Goal: Task Accomplishment & Management: Manage account settings

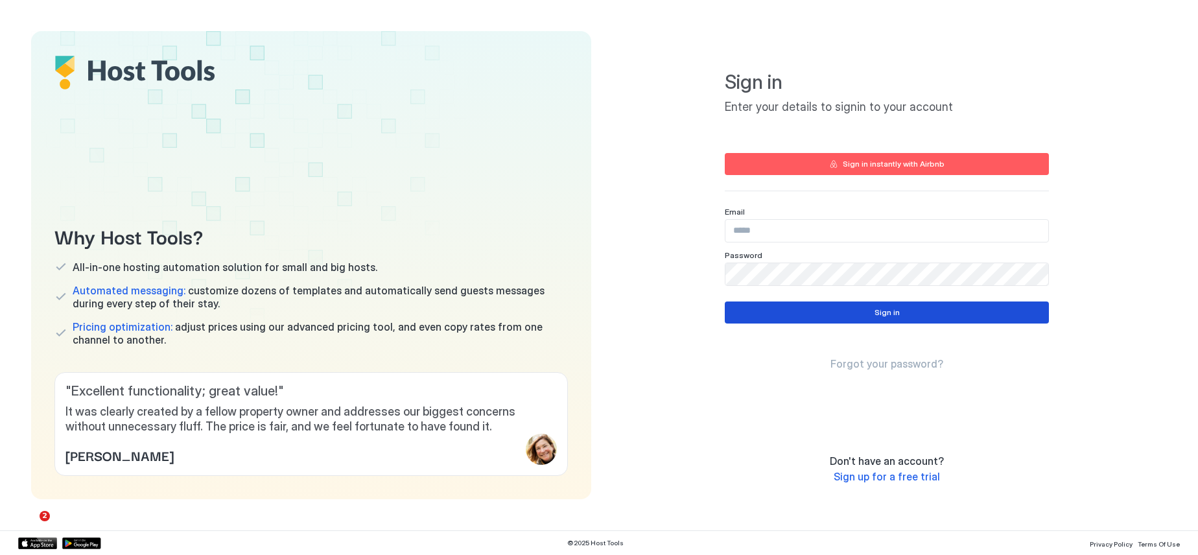
type input "**********"
click at [856, 309] on button "Sign in" at bounding box center [887, 312] width 324 height 22
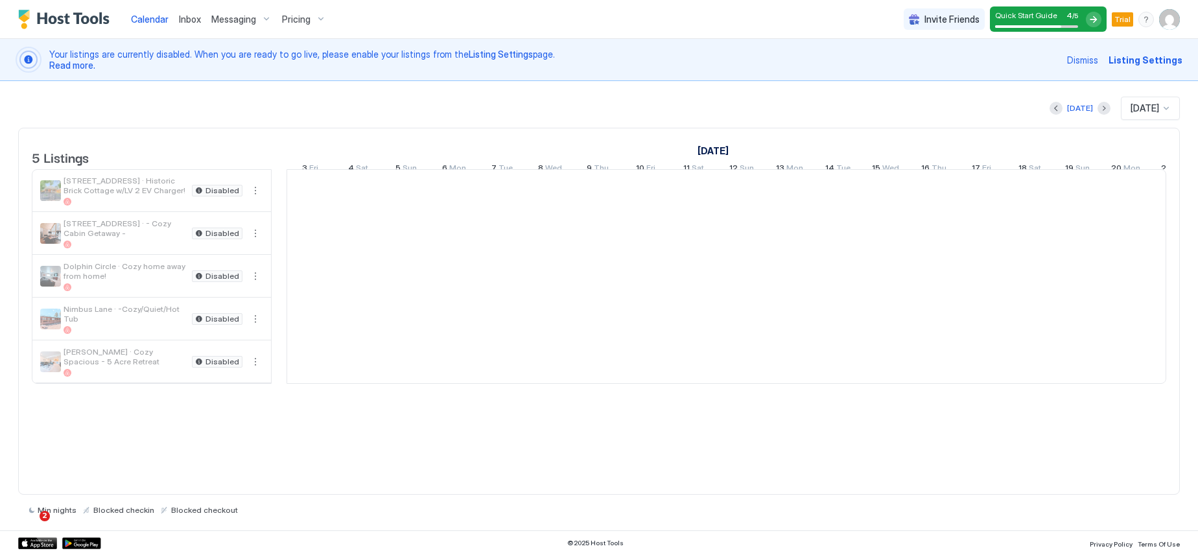
scroll to position [0, 720]
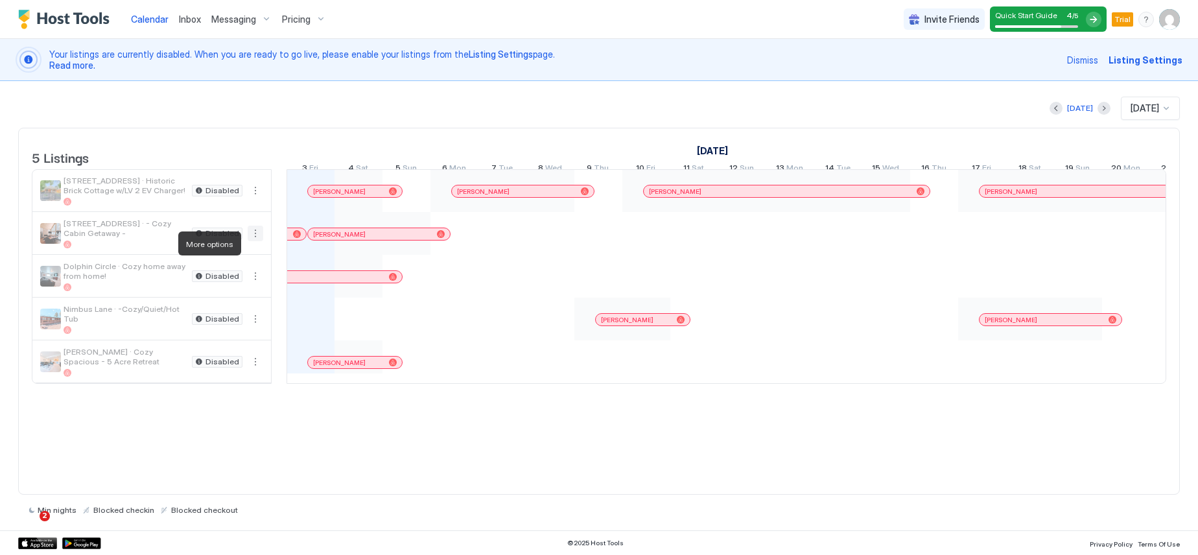
click at [257, 241] on button "More options" at bounding box center [256, 234] width 16 height 16
click at [246, 303] on span "Listing Settings" at bounding box center [233, 303] width 58 height 10
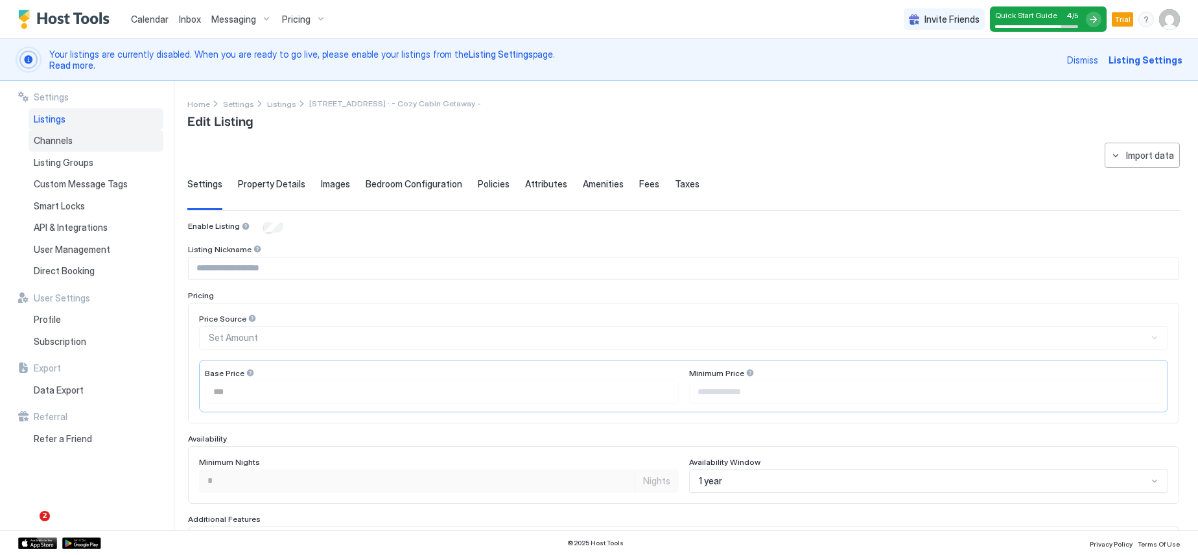
click at [51, 142] on span "Channels" at bounding box center [53, 141] width 39 height 12
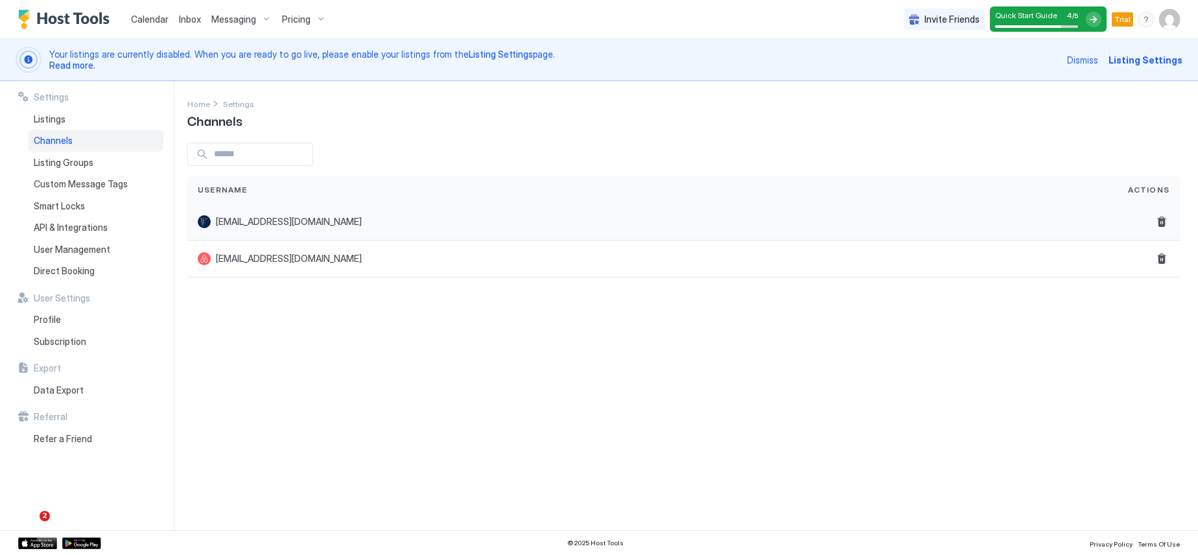
click at [263, 225] on span "deminecole@hotmail.com" at bounding box center [289, 222] width 146 height 12
click at [301, 320] on div "Settings Home Settings Channels Username Actions deminecole@hotmail.com support…" at bounding box center [692, 305] width 1011 height 449
click at [147, 20] on span "Calendar" at bounding box center [150, 19] width 38 height 11
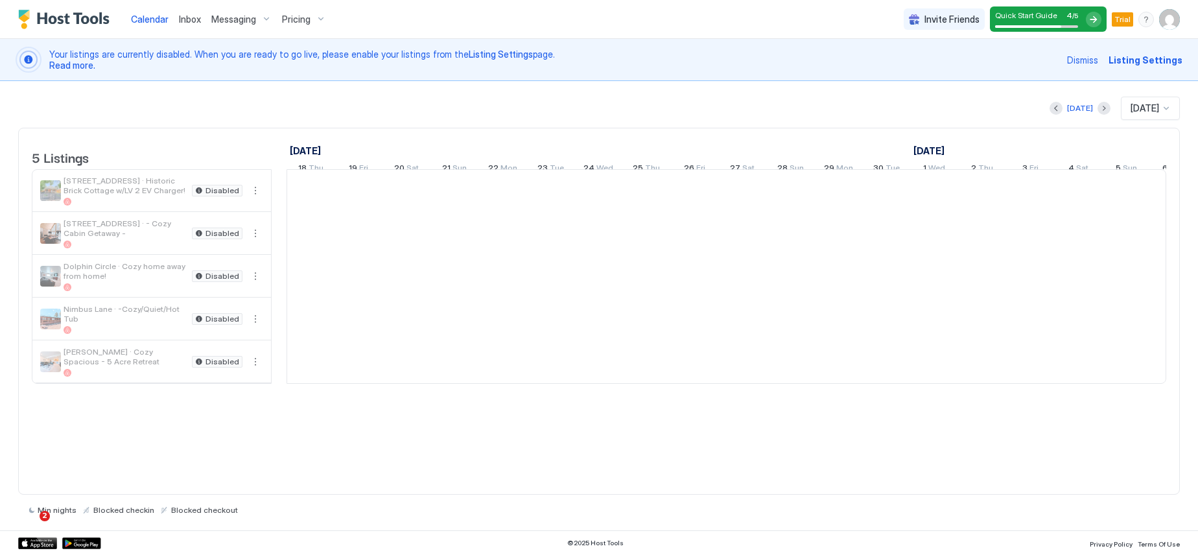
scroll to position [0, 720]
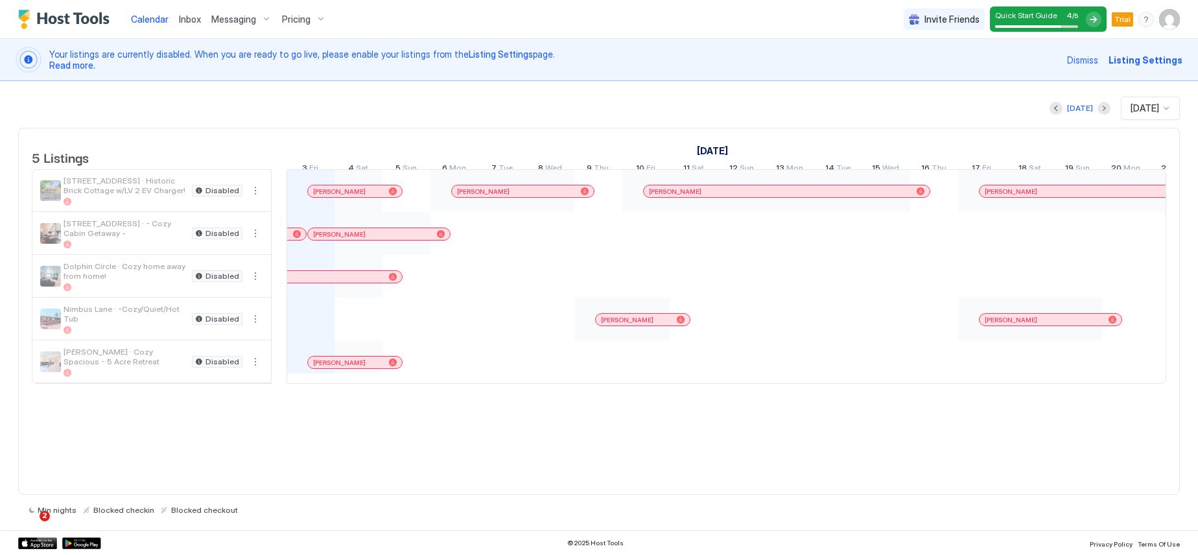
click at [1166, 23] on img "User profile" at bounding box center [1169, 19] width 21 height 21
click at [1074, 75] on div "Settings" at bounding box center [1097, 73] width 165 height 23
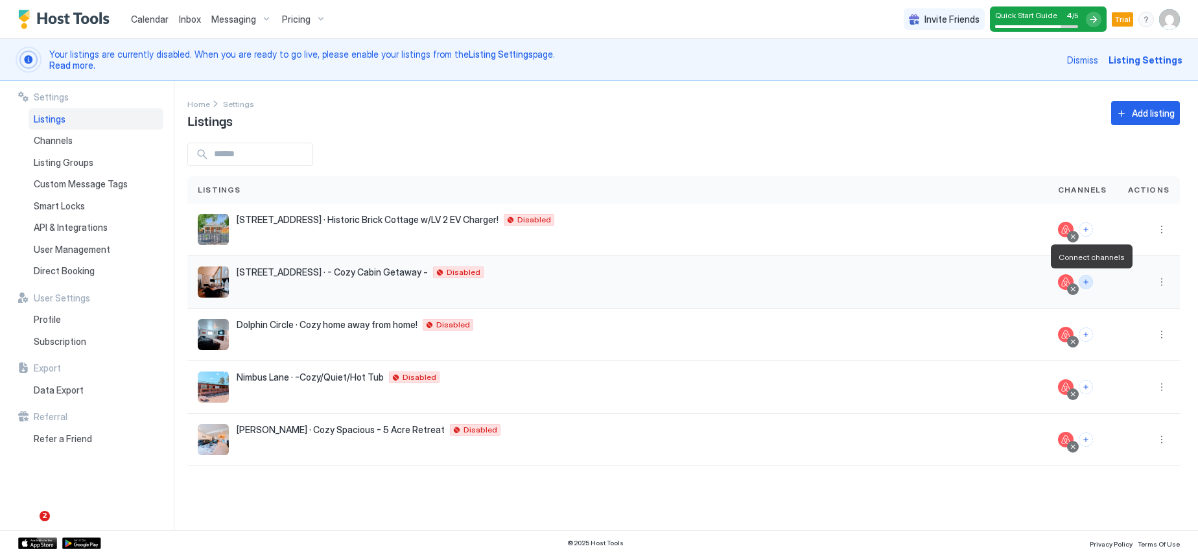
click at [1089, 283] on button "Connect channels" at bounding box center [1086, 282] width 14 height 14
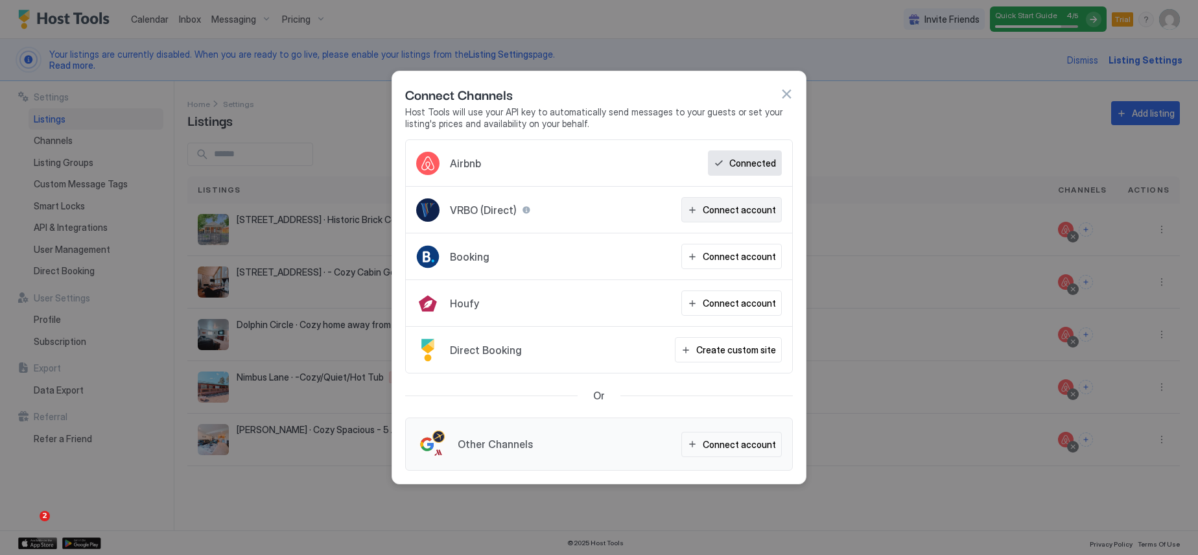
click at [749, 212] on div "Connect account" at bounding box center [739, 210] width 73 height 14
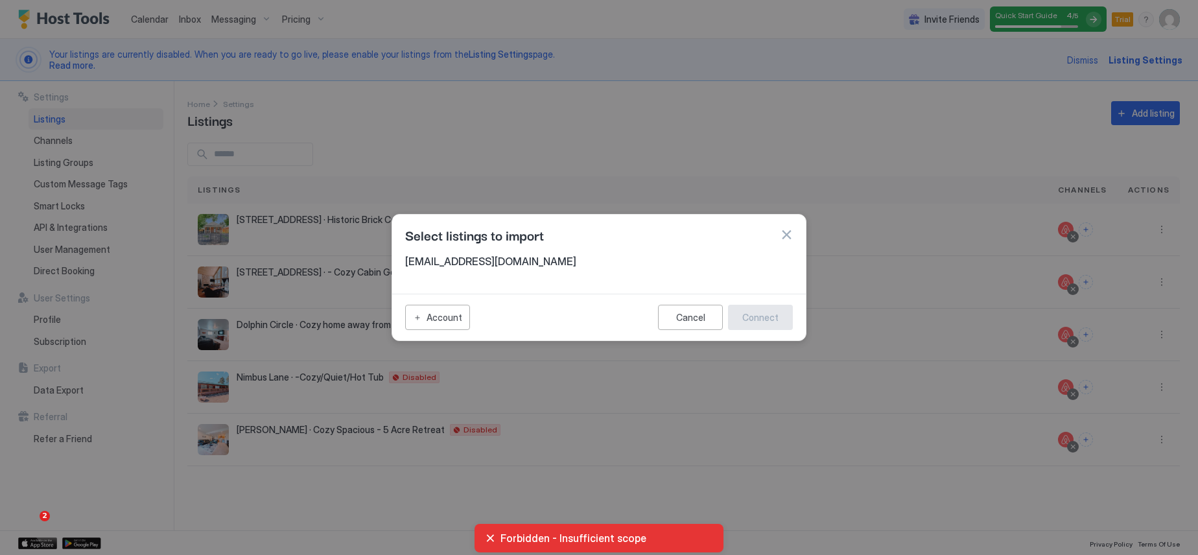
click at [514, 265] on span "deminecole@hotmail.com" at bounding box center [599, 261] width 388 height 13
click at [512, 261] on span "deminecole@hotmail.com" at bounding box center [599, 261] width 388 height 13
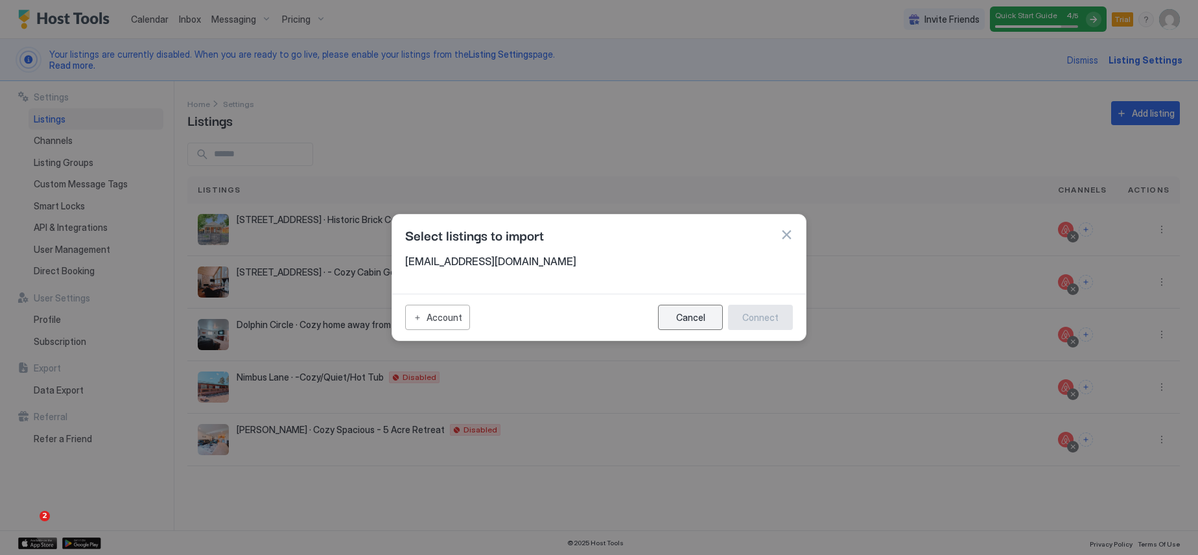
click at [689, 323] on button "Cancel" at bounding box center [690, 317] width 65 height 25
